Goal: Task Accomplishment & Management: Manage account settings

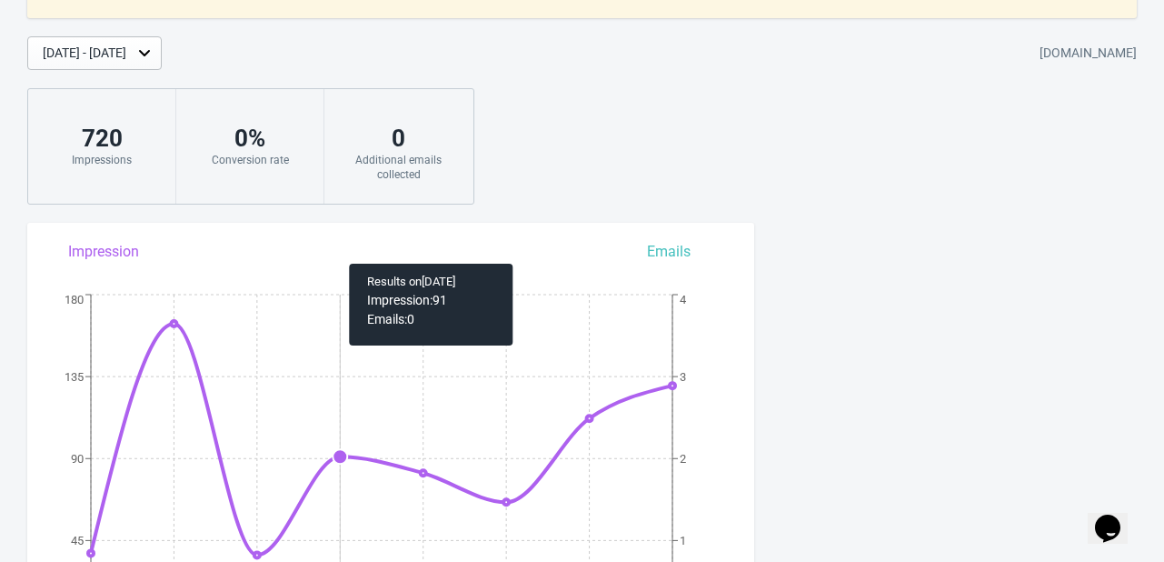
scroll to position [182, 0]
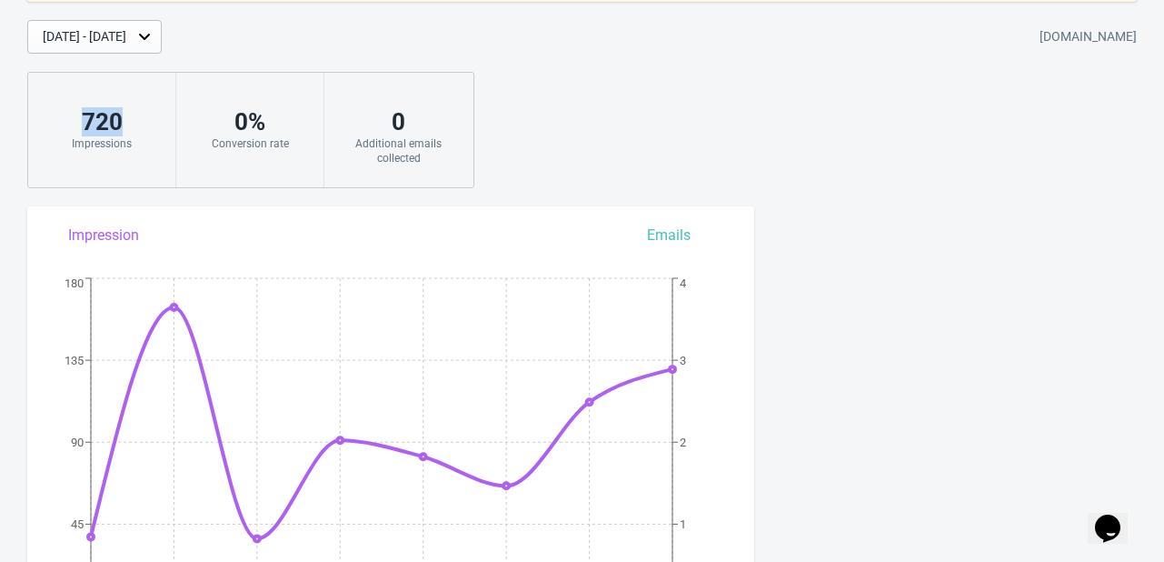
drag, startPoint x: 76, startPoint y: 134, endPoint x: 163, endPoint y: 133, distance: 86.3
click at [163, 133] on div "720 Impressions" at bounding box center [102, 130] width 148 height 114
click at [684, 146] on div "You've exceed the Widget impressions included in your Tada Plan. Your Widgets a…" at bounding box center [582, 43] width 1164 height 289
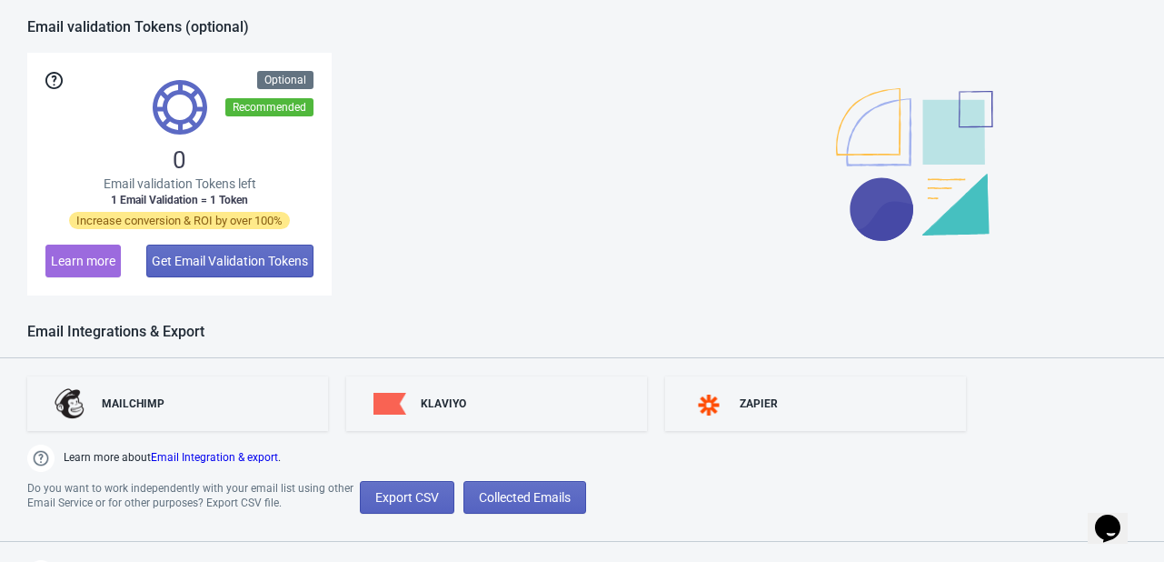
scroll to position [1493, 0]
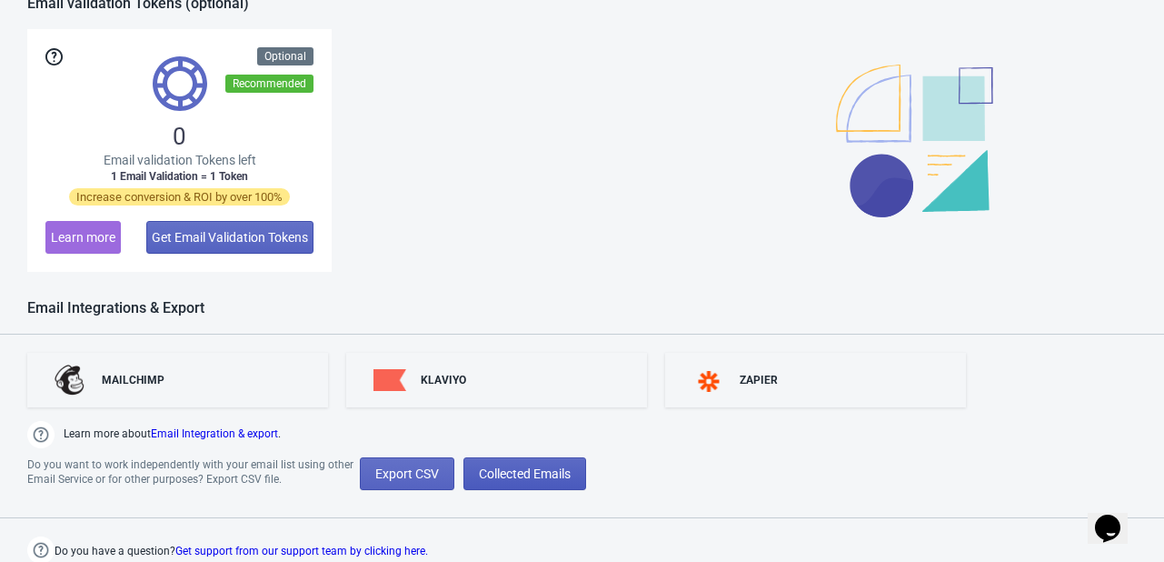
click at [533, 466] on span "Collected Emails" at bounding box center [525, 473] width 92 height 15
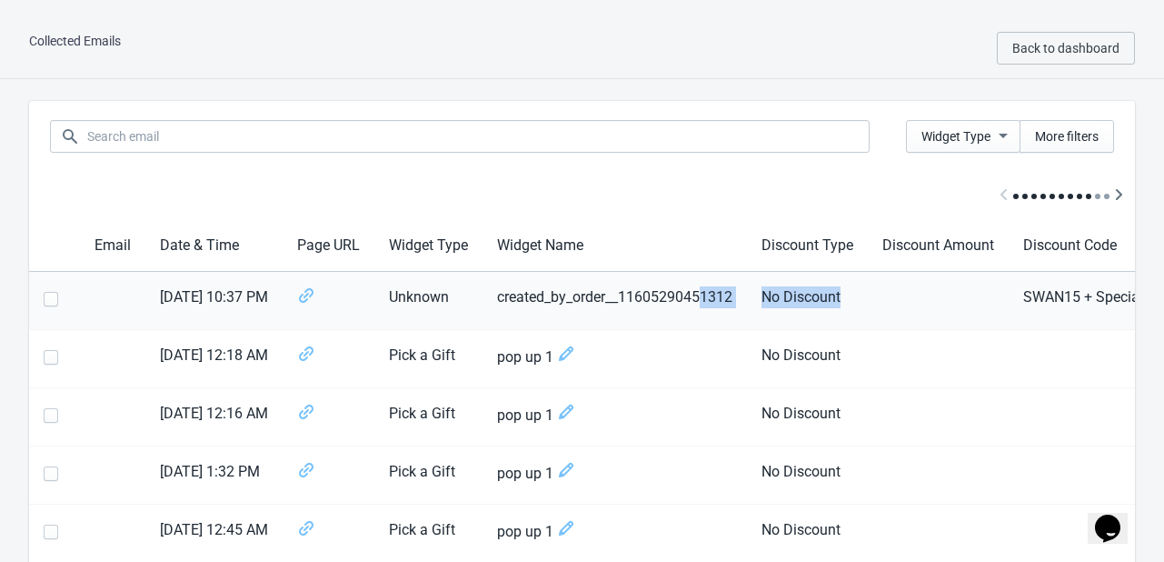
drag, startPoint x: 951, startPoint y: 314, endPoint x: 720, endPoint y: 313, distance: 231.7
click at [720, 313] on tr "[DATE] 10:37 PM Unknown created_by_order__11605290451312 No Discount SWAN15 + S…" at bounding box center [849, 301] width 1641 height 58
click at [1055, 304] on td "SWAN15 + Special deal" at bounding box center [1186, 301] width 354 height 58
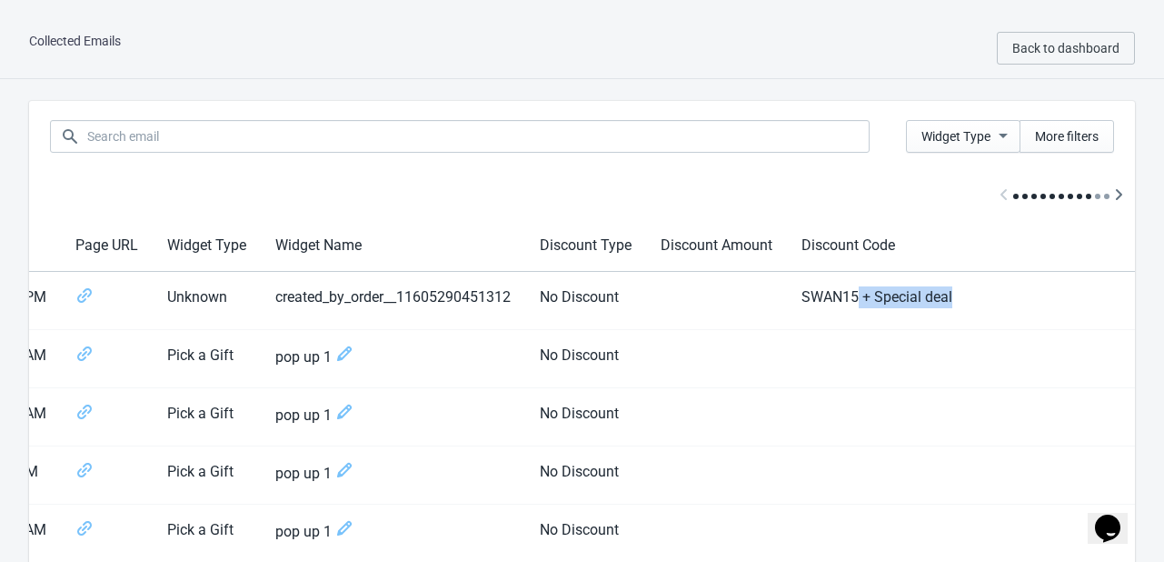
scroll to position [0, 555]
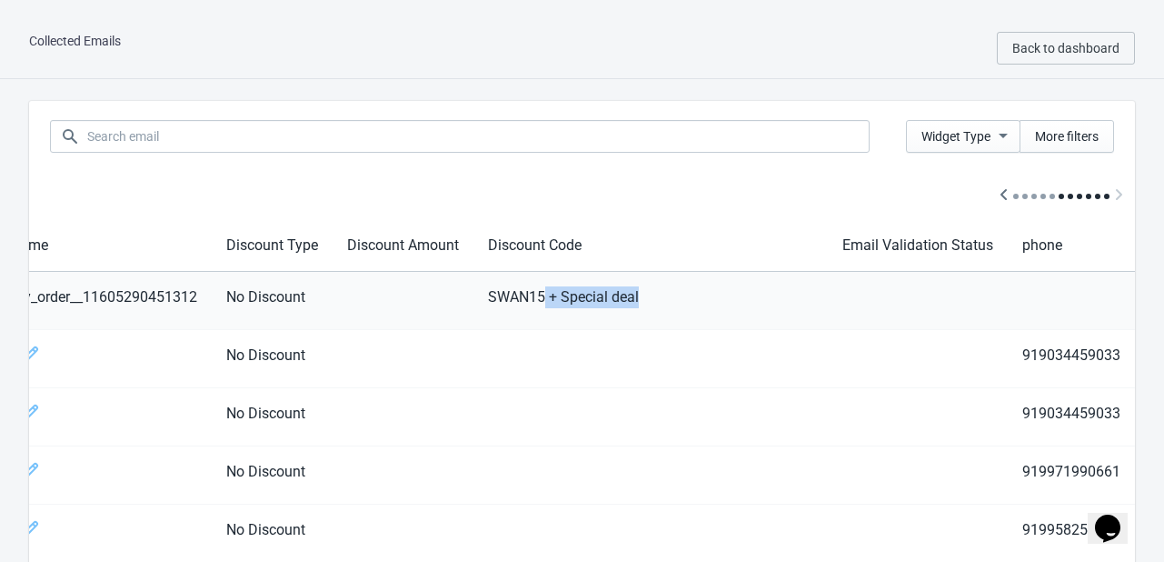
drag, startPoint x: 1100, startPoint y: 292, endPoint x: 674, endPoint y: 306, distance: 426.4
click at [691, 320] on td "SWAN15 + Special deal" at bounding box center [650, 301] width 354 height 58
click at [663, 294] on td "SWAN15 + Special deal" at bounding box center [650, 301] width 354 height 58
drag, startPoint x: 299, startPoint y: 310, endPoint x: 216, endPoint y: 303, distance: 83.0
click at [216, 303] on td "No Discount" at bounding box center [272, 301] width 121 height 58
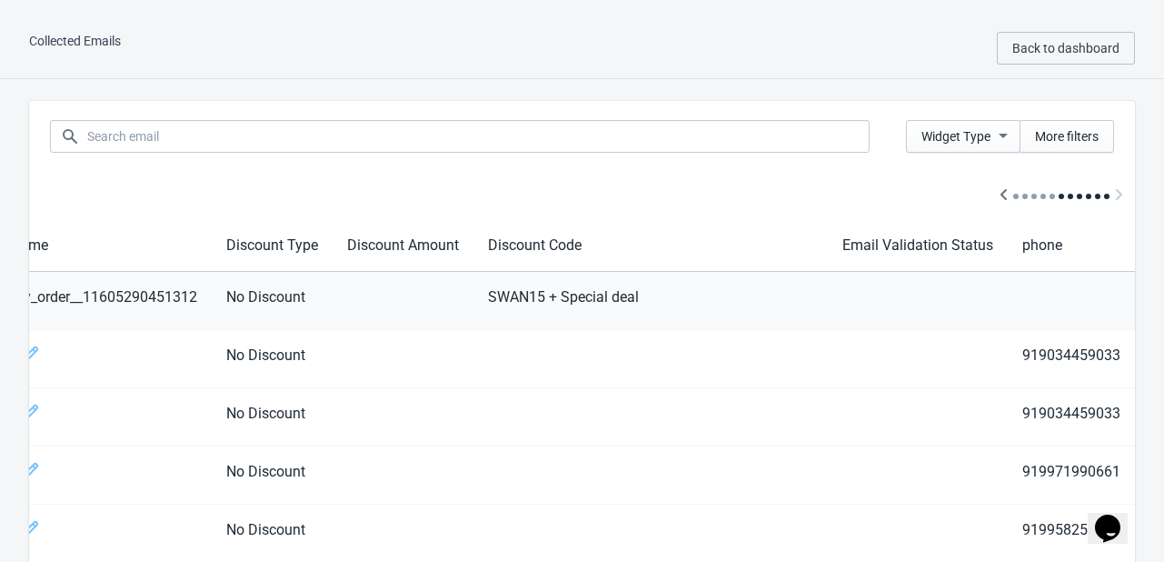
click at [319, 303] on td "No Discount" at bounding box center [272, 301] width 121 height 58
click at [679, 322] on td "SWAN15 + Special deal" at bounding box center [650, 301] width 354 height 58
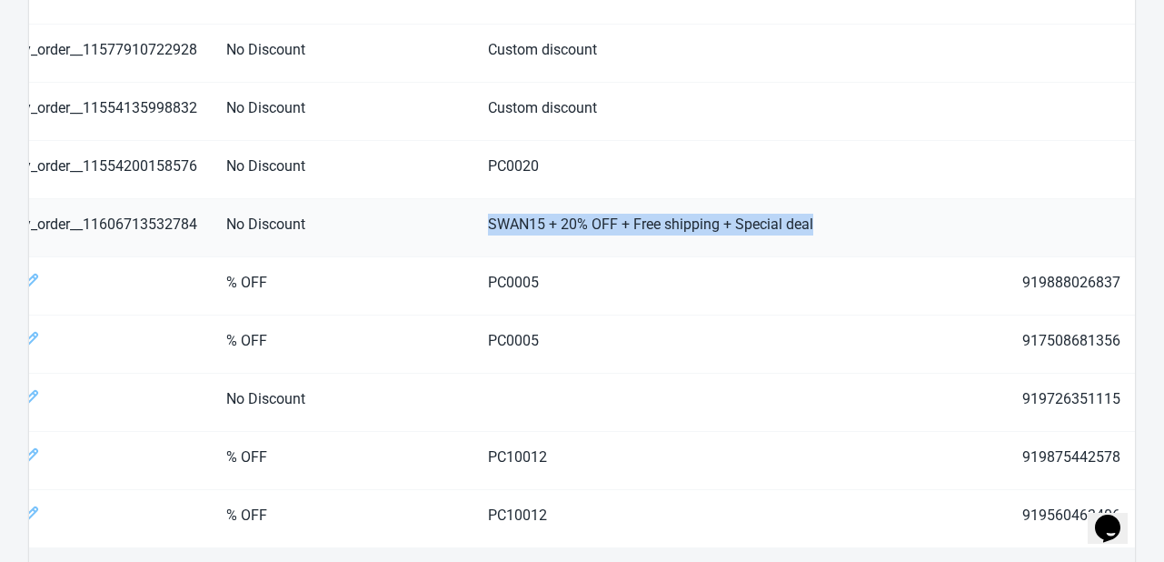
drag, startPoint x: 483, startPoint y: 214, endPoint x: 858, endPoint y: 211, distance: 374.4
click at [851, 209] on tr "[DATE] 11:38 PM Unknown created_by_order__11606713532784 No Discount SWAN15 + 2…" at bounding box center [314, 228] width 1641 height 58
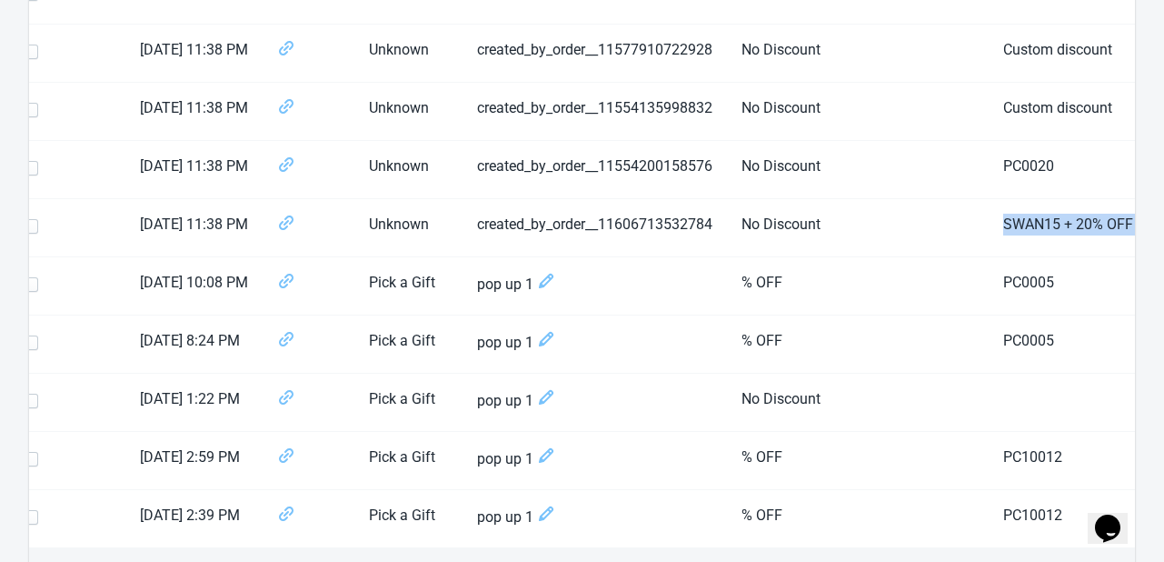
scroll to position [0, 0]
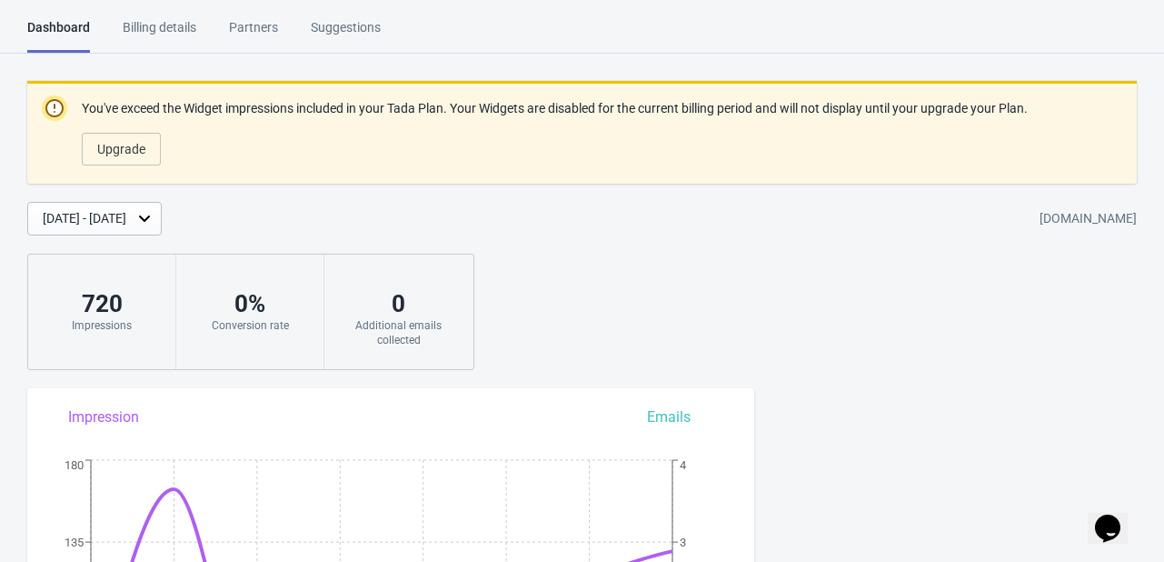
click at [126, 216] on div "[DATE] - [DATE]" at bounding box center [85, 218] width 84 height 19
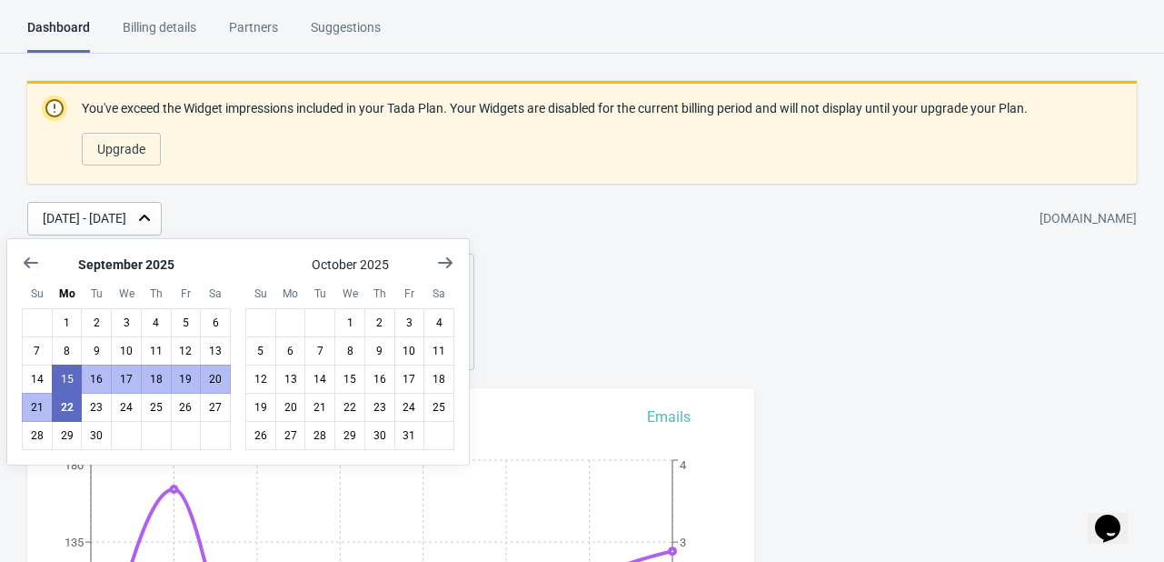
click at [126, 216] on div "[DATE] - [DATE]" at bounding box center [85, 218] width 84 height 19
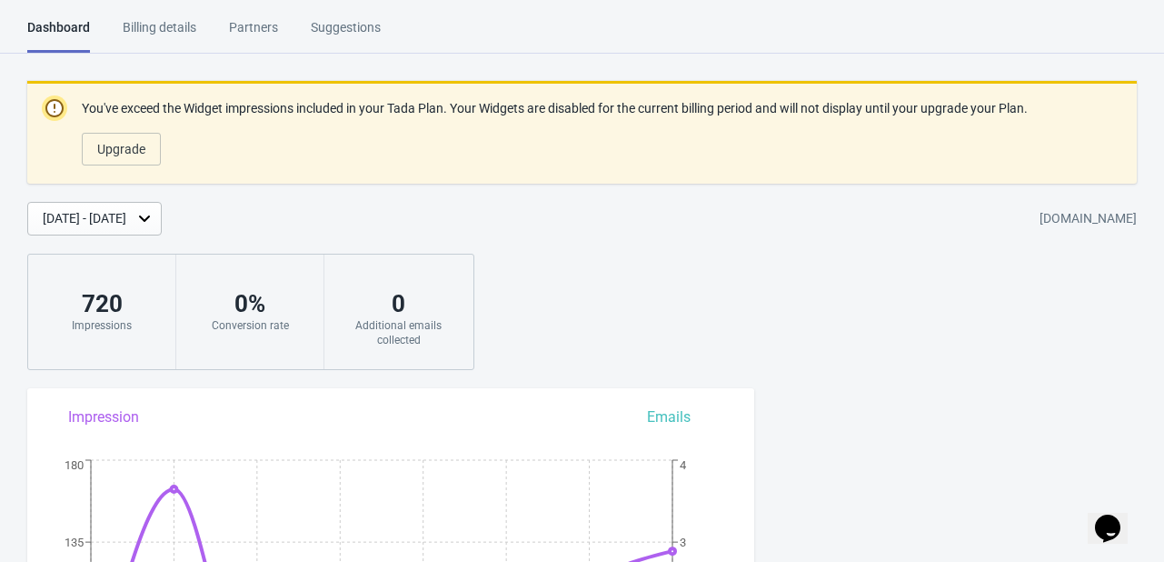
click at [171, 30] on div "Billing details" at bounding box center [160, 34] width 74 height 32
click at [167, 37] on div "Billing details" at bounding box center [160, 34] width 74 height 32
click at [167, 26] on div "Billing details" at bounding box center [160, 34] width 74 height 32
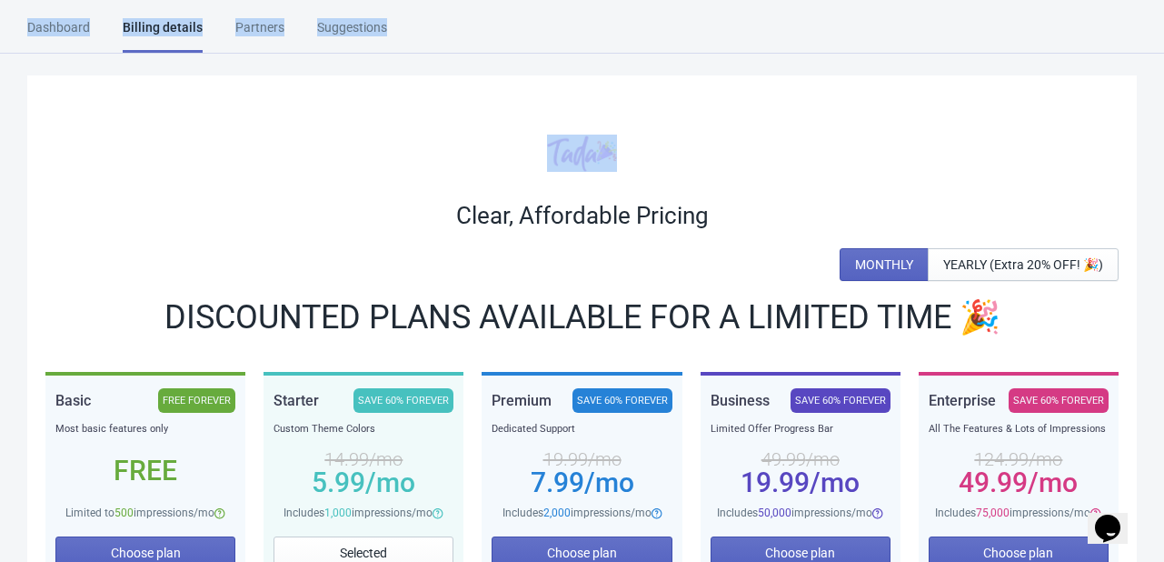
click at [167, 26] on div "Billing details" at bounding box center [163, 35] width 80 height 35
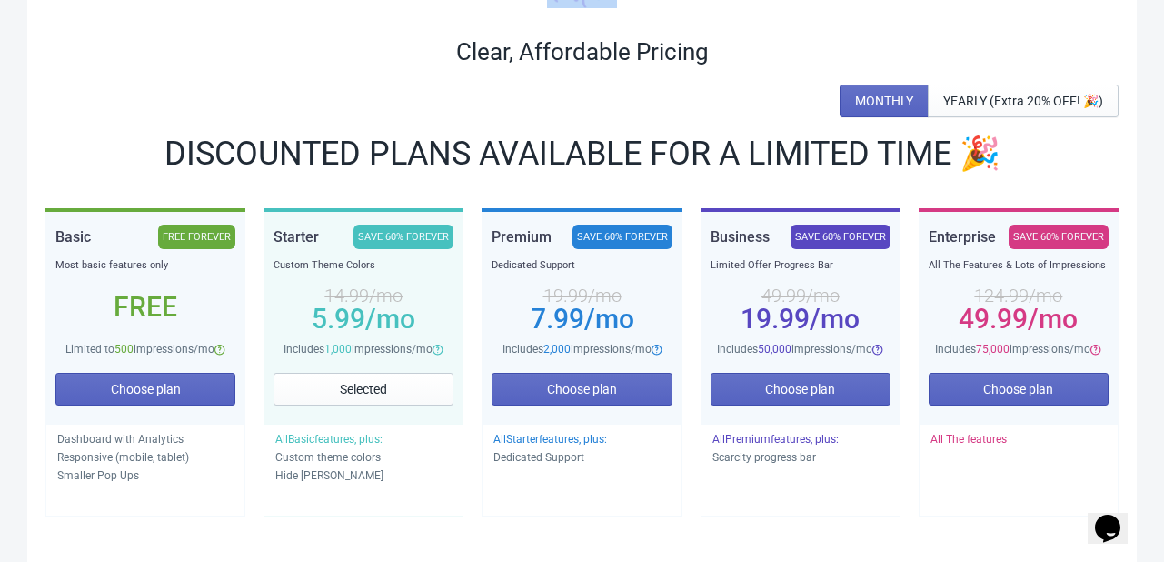
scroll to position [242, 0]
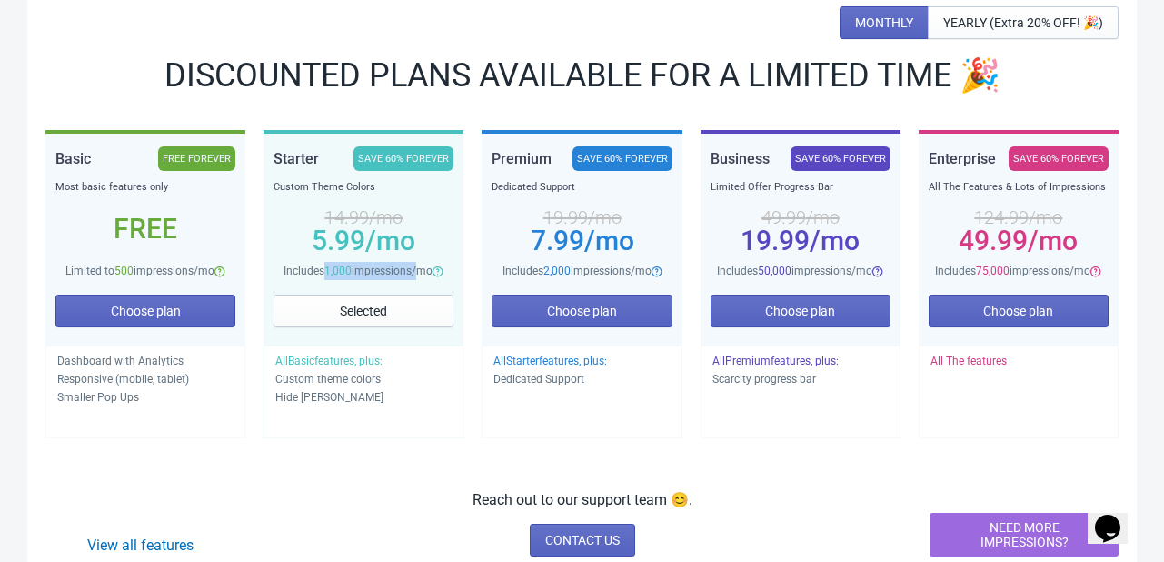
drag, startPoint x: 327, startPoint y: 263, endPoint x: 411, endPoint y: 268, distance: 83.8
click at [411, 268] on span "Includes 1,000 impressions/mo" at bounding box center [358, 270] width 149 height 13
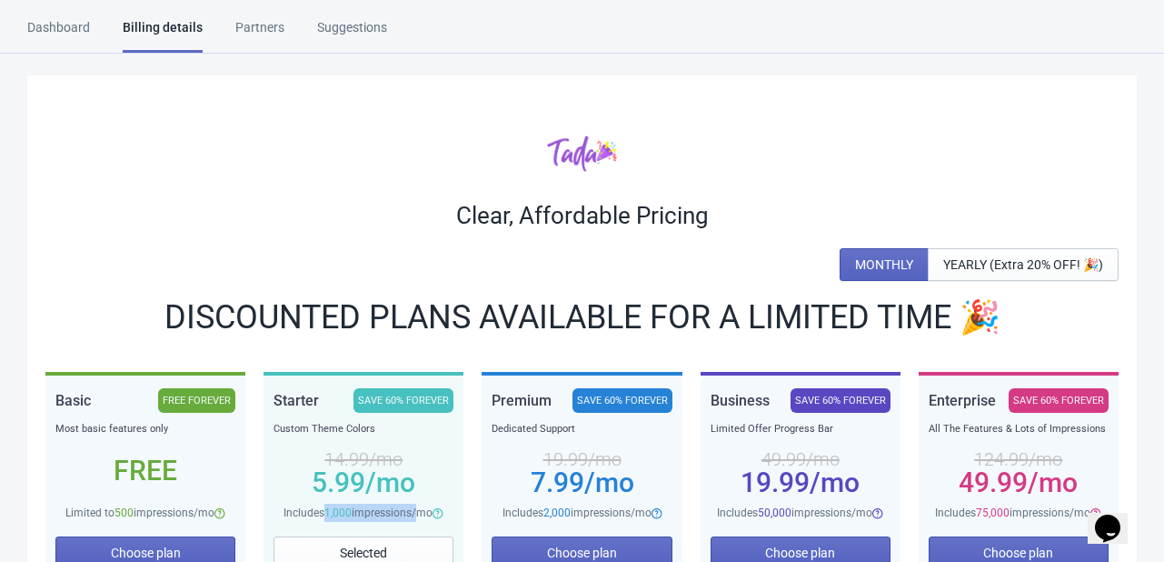
scroll to position [0, 0]
